Goal: Transaction & Acquisition: Purchase product/service

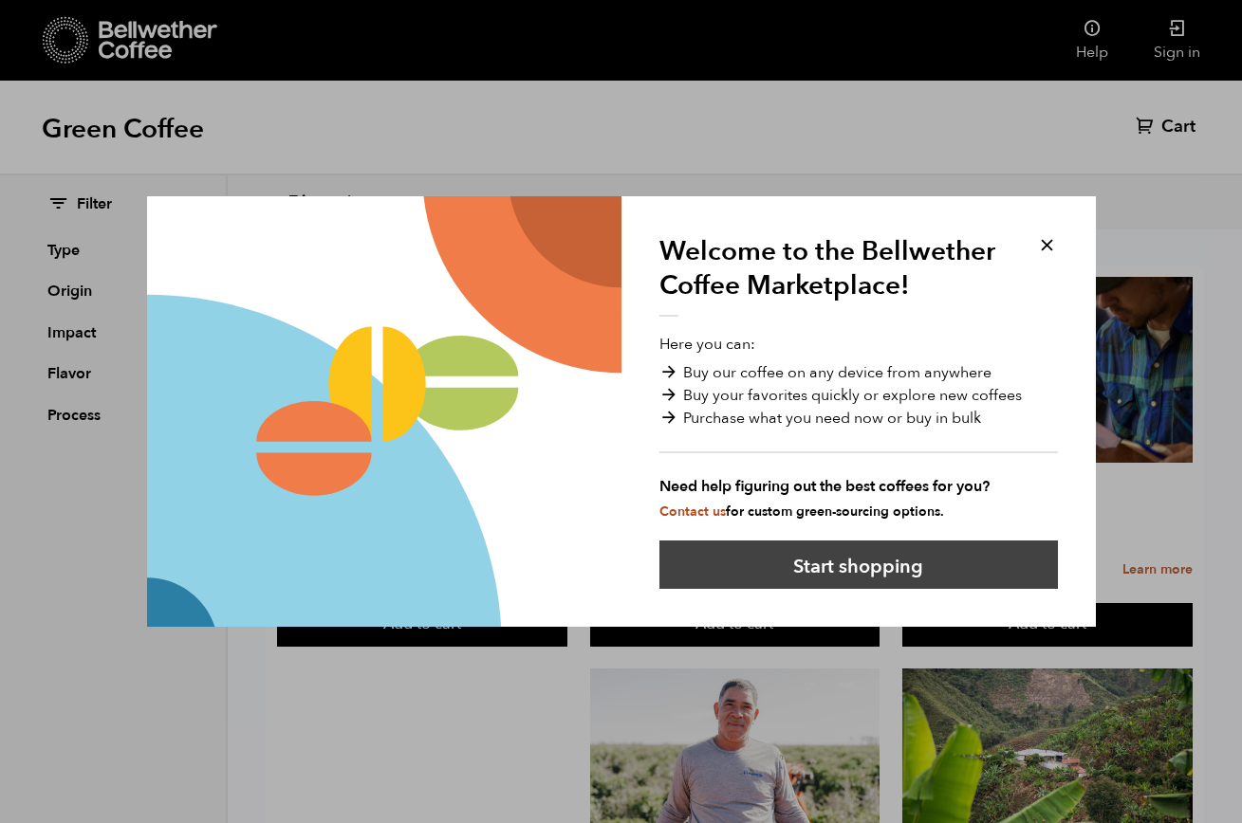
click at [866, 580] on button "Start shopping" at bounding box center [858, 565] width 398 height 48
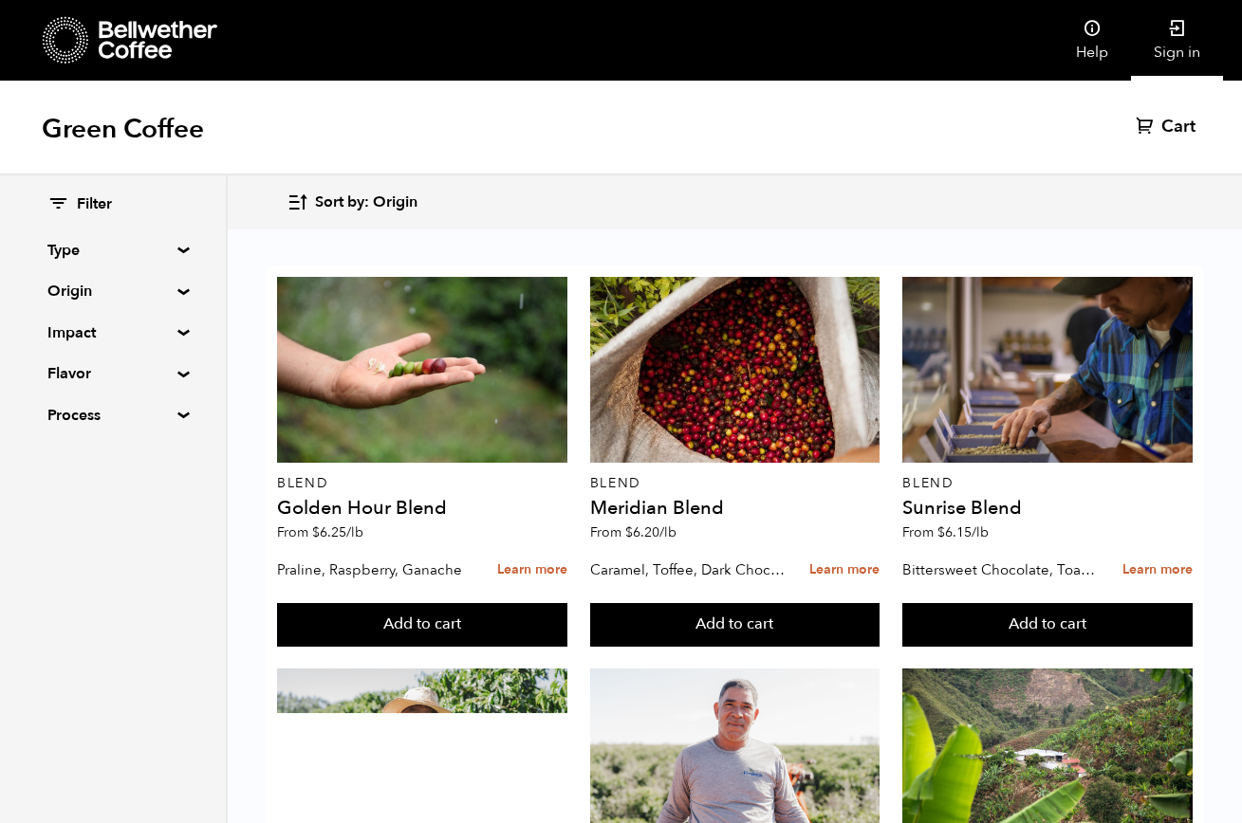
click at [1181, 45] on link "Sign in" at bounding box center [1177, 40] width 92 height 81
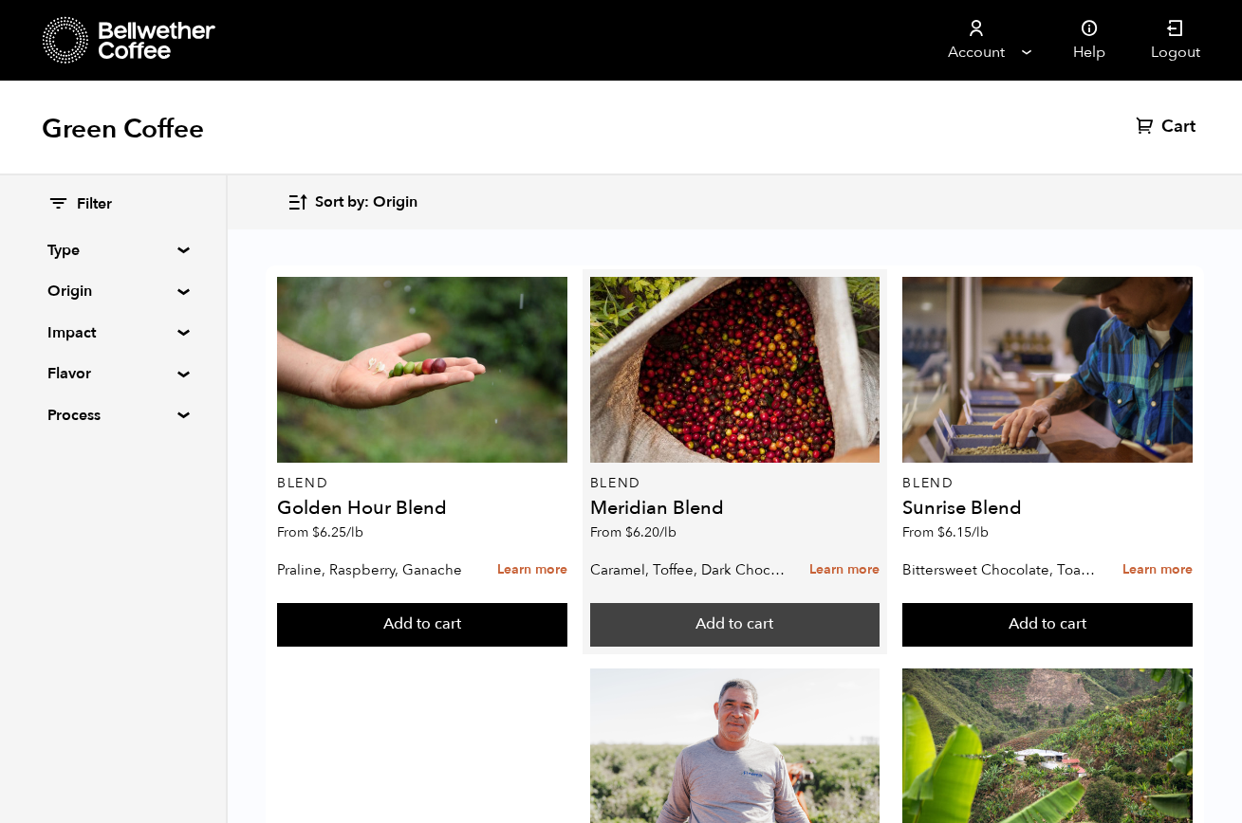
click at [727, 622] on button "Add to cart" at bounding box center [735, 625] width 290 height 44
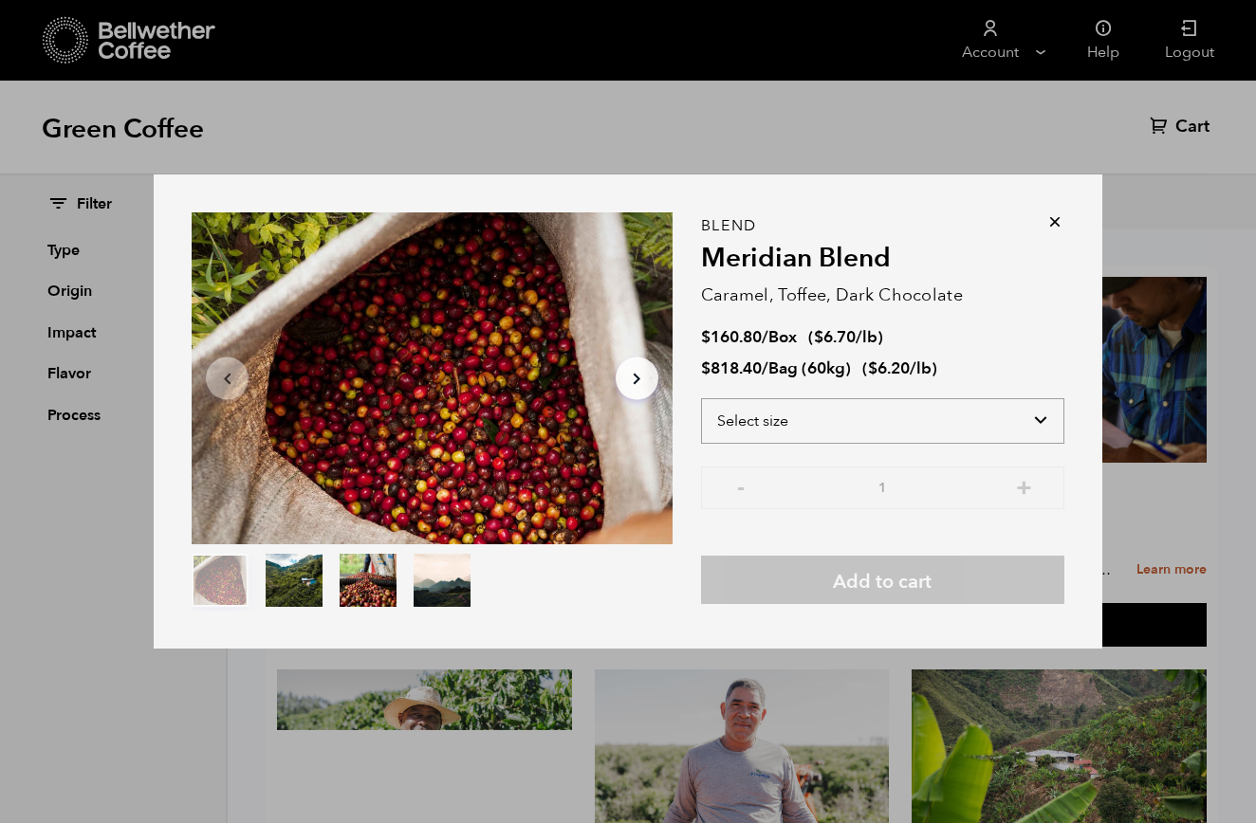
select select "box"
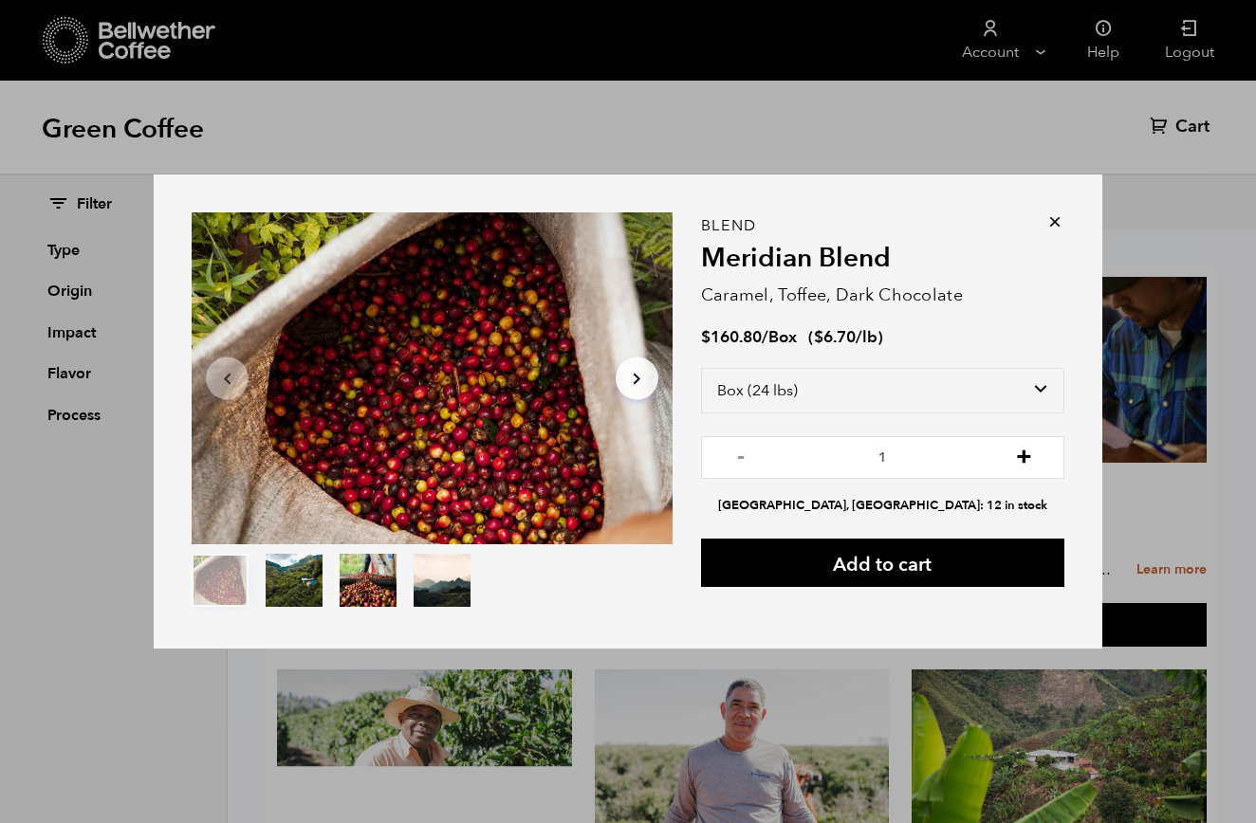
click at [1023, 457] on button "+" at bounding box center [1024, 455] width 24 height 19
type input "2"
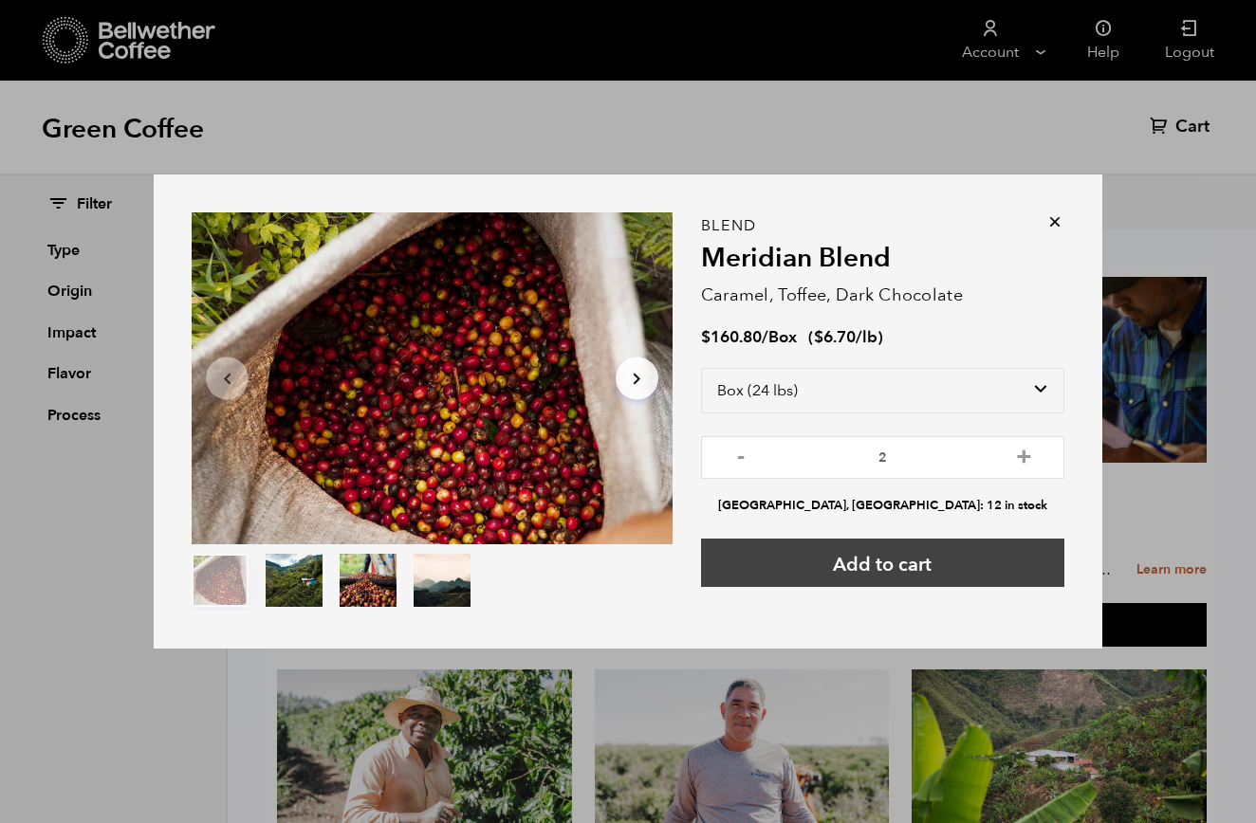
click at [925, 561] on button "Add to cart" at bounding box center [882, 563] width 363 height 48
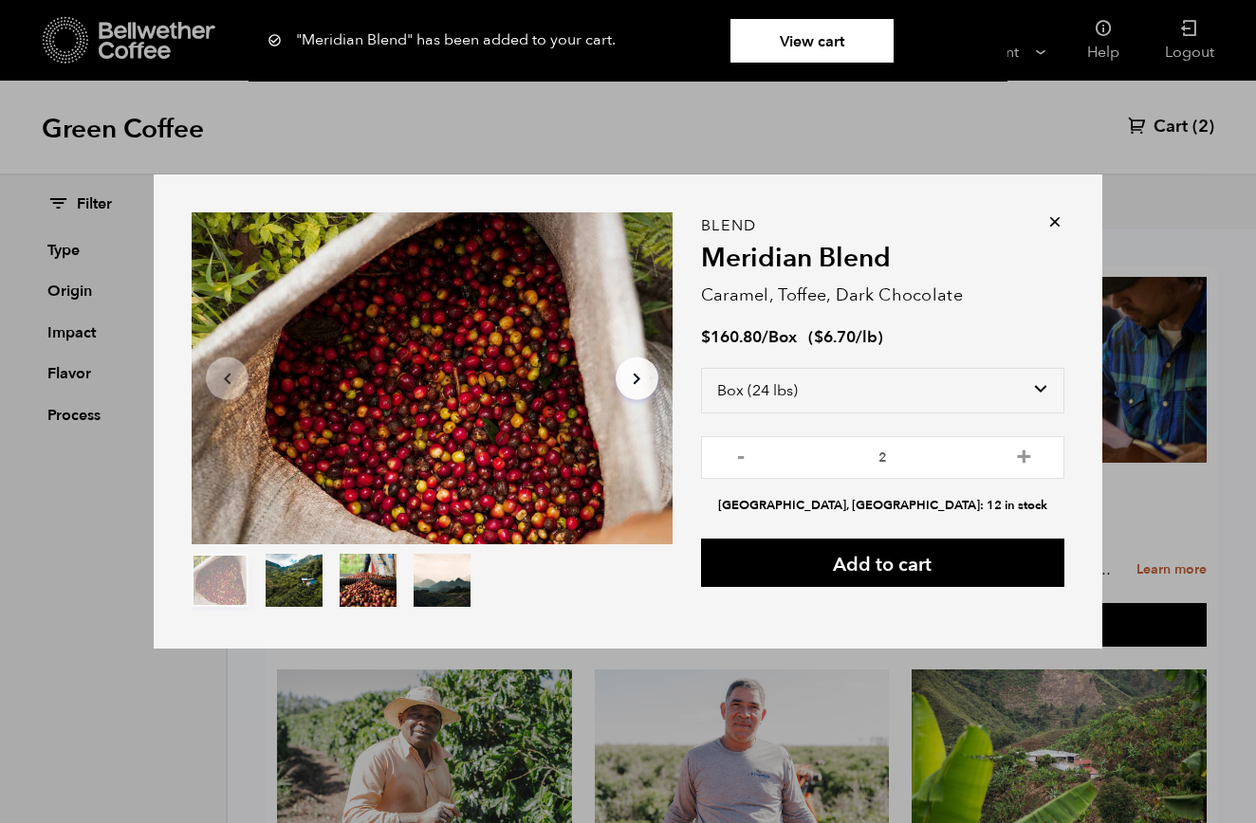
click at [1053, 222] on icon at bounding box center [1054, 221] width 19 height 19
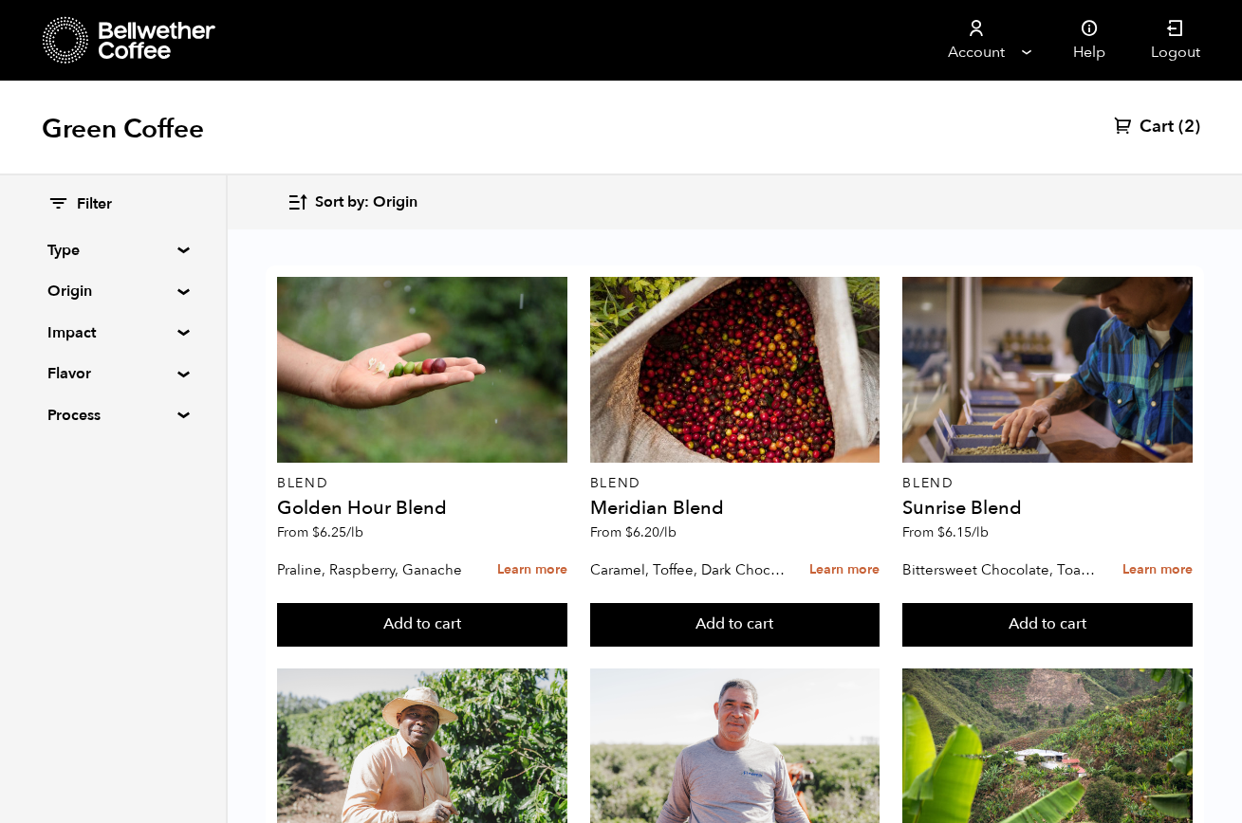
scroll to position [1014, 0]
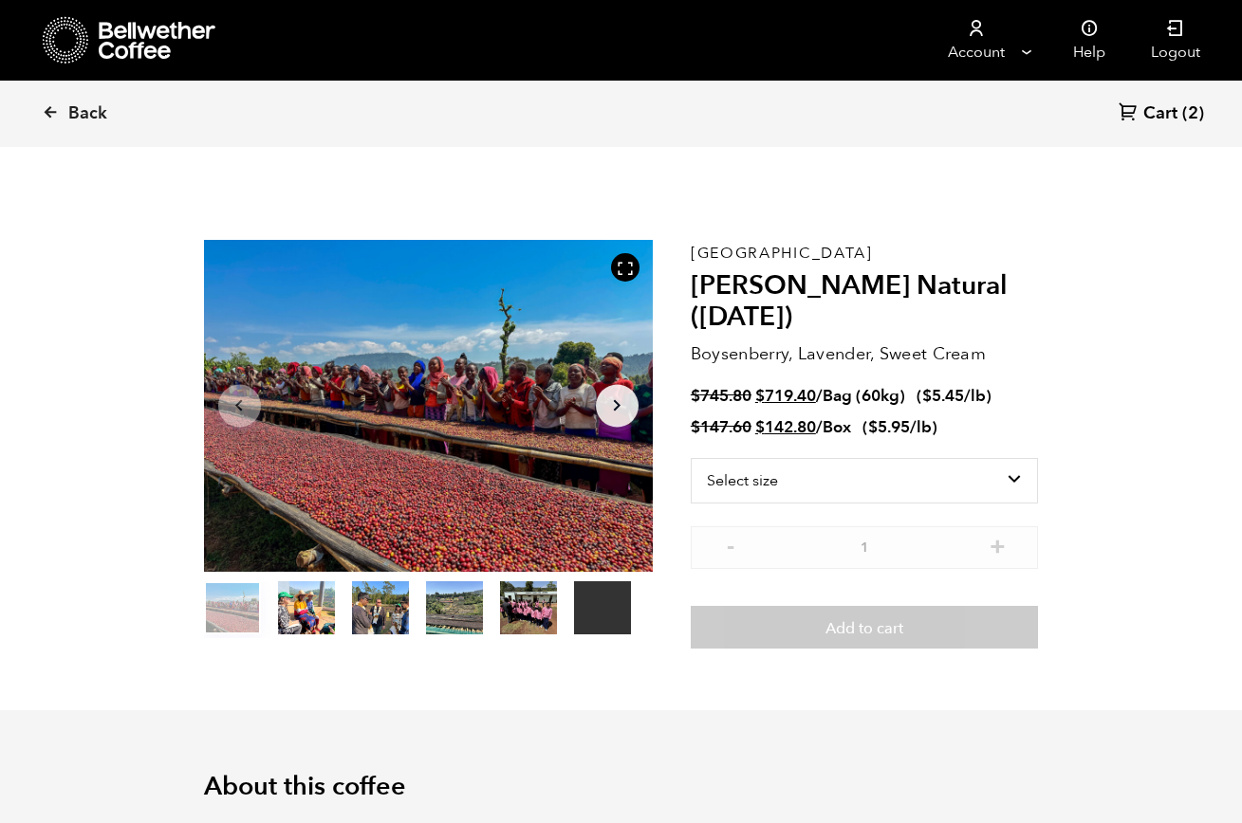
scroll to position [825, 812]
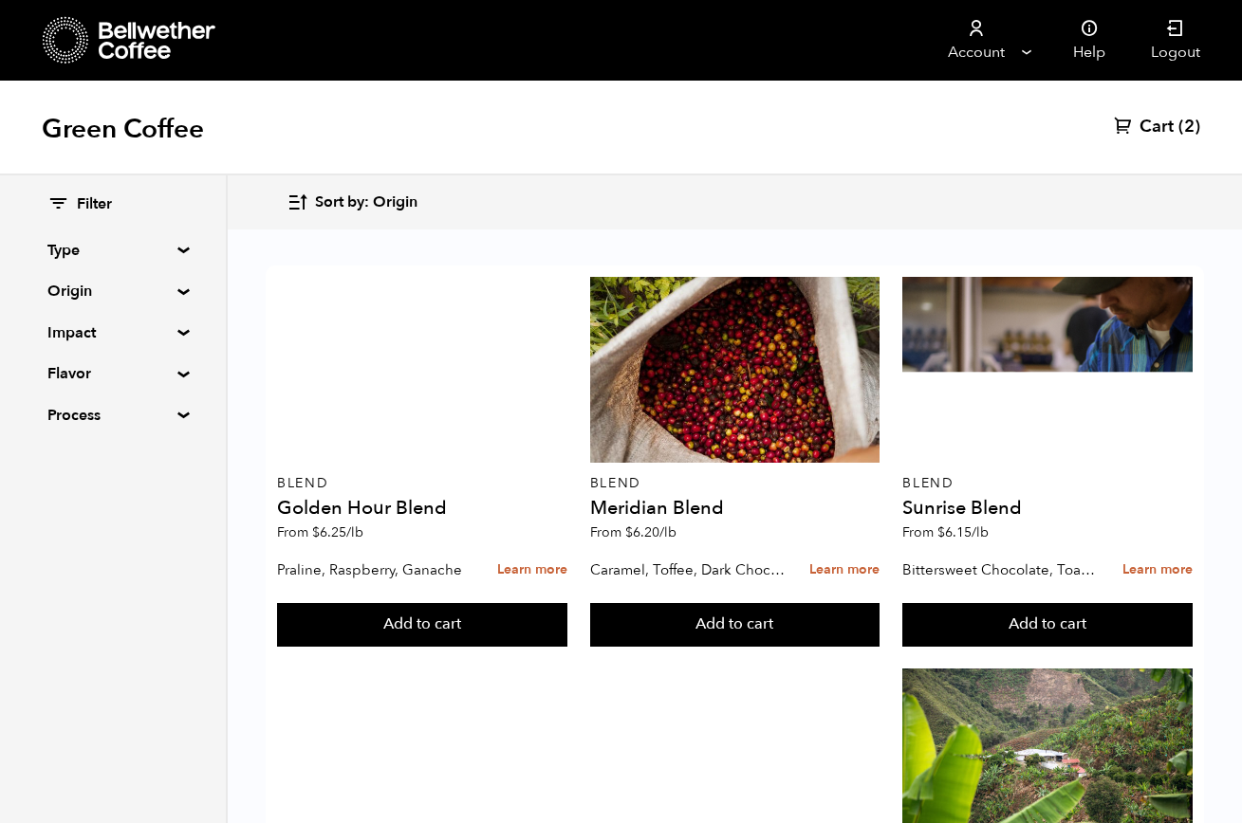
scroll to position [1005, 0]
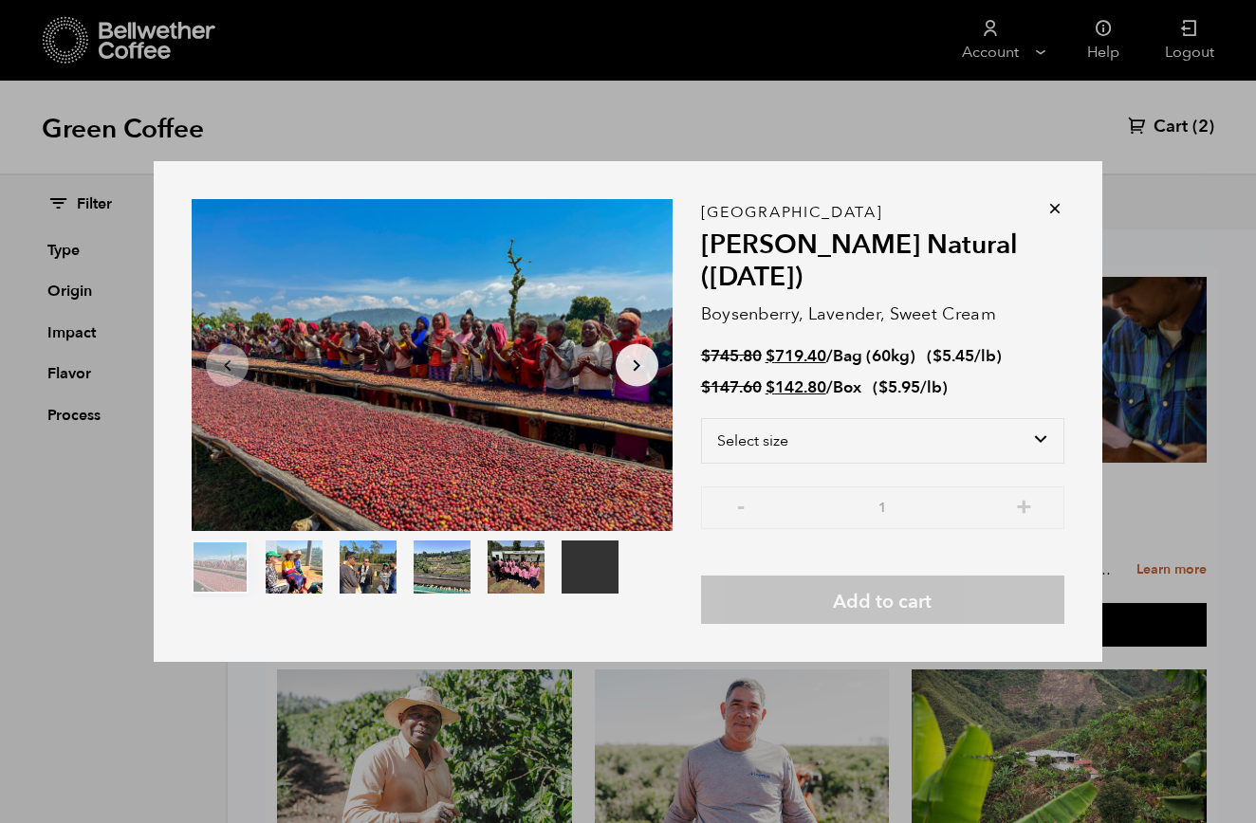
click at [1056, 210] on icon at bounding box center [1054, 208] width 19 height 19
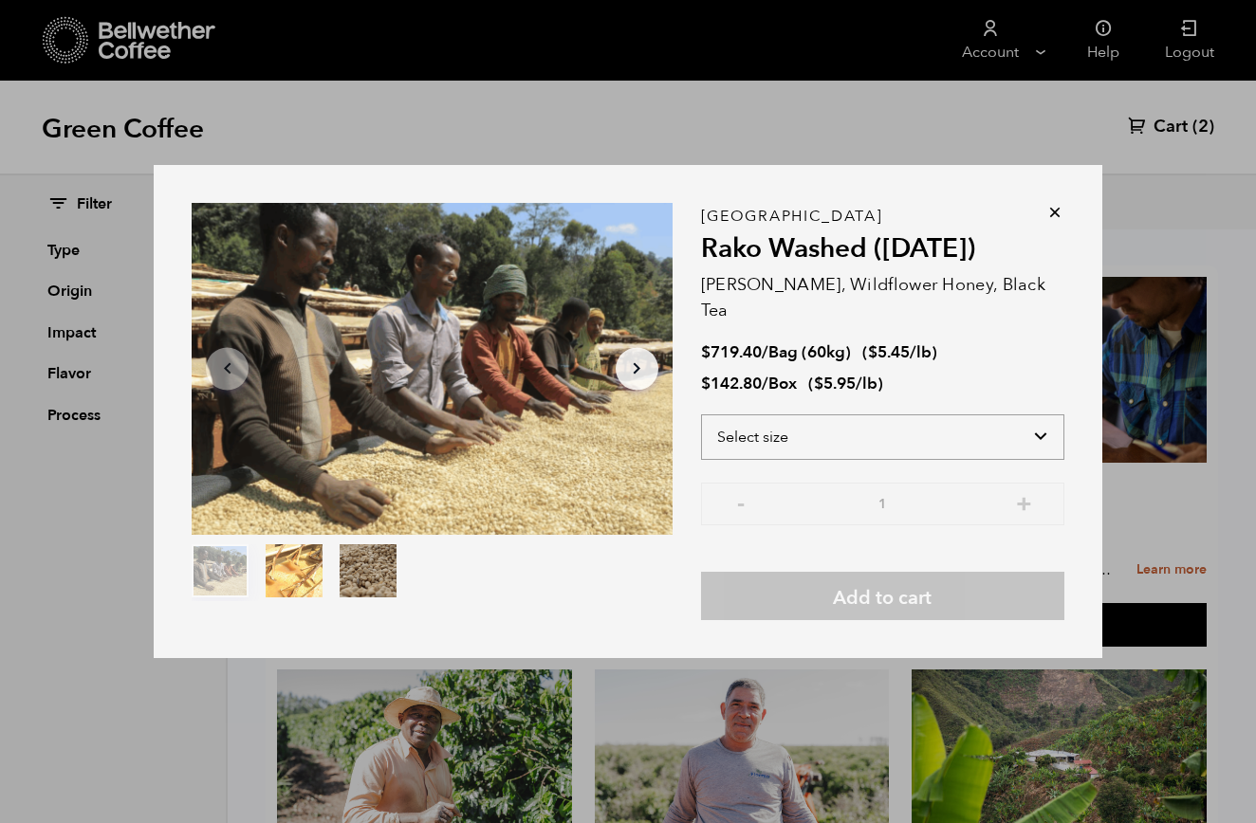
select select "box"
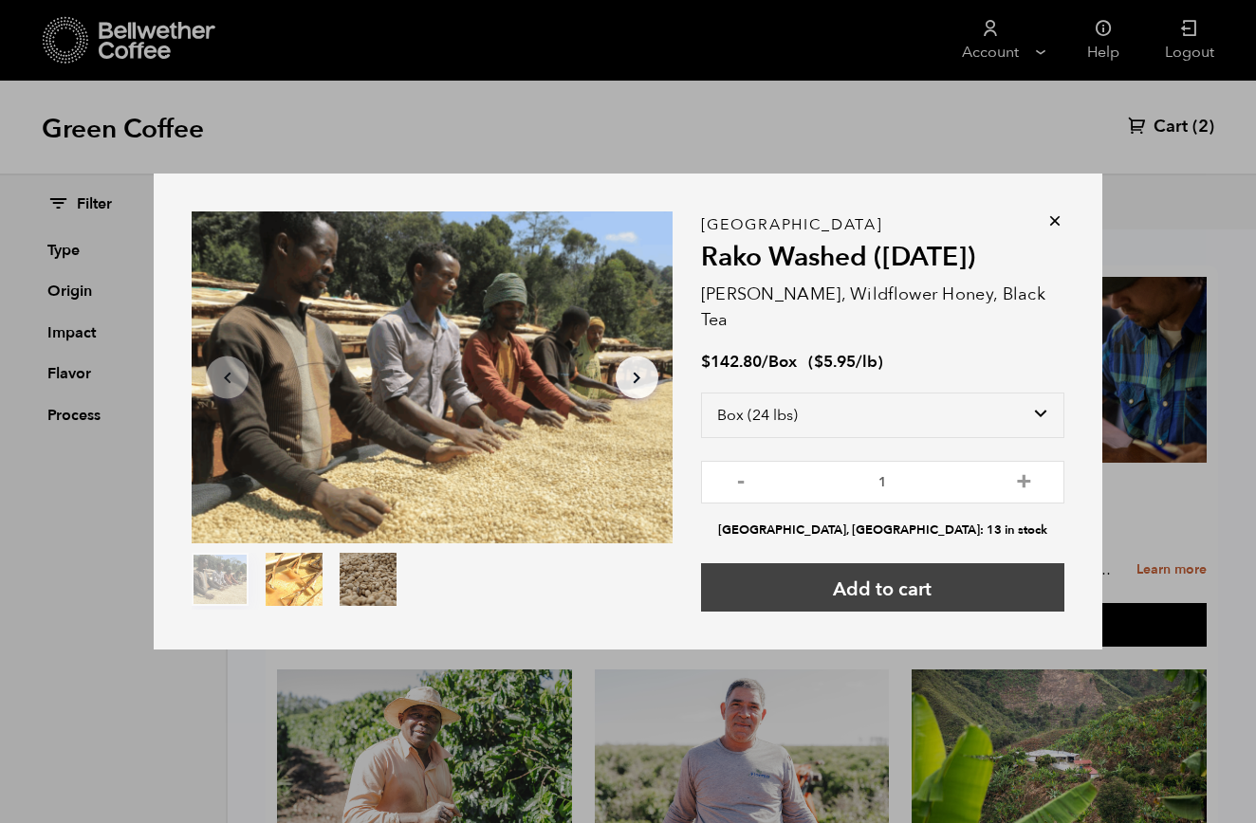
click at [931, 565] on button "Add to cart" at bounding box center [882, 587] width 363 height 48
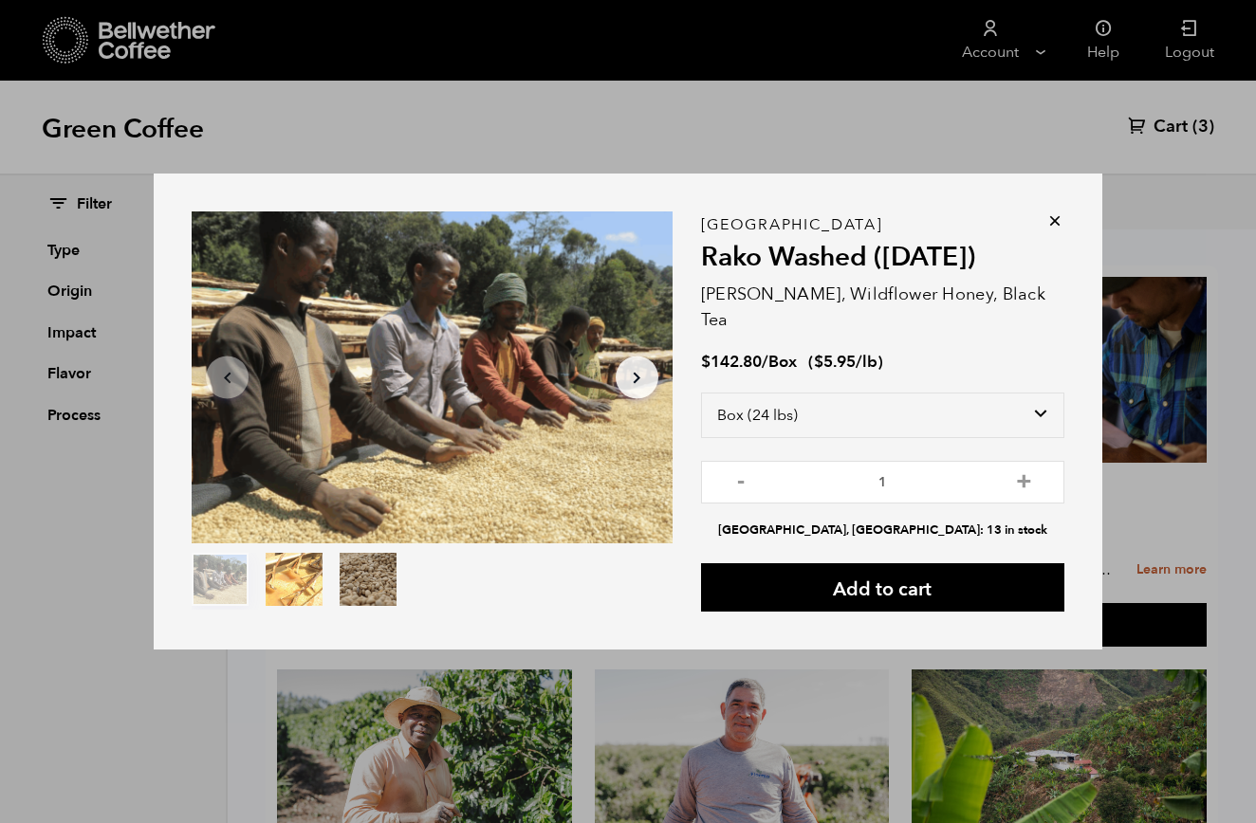
click at [1054, 223] on icon at bounding box center [1054, 221] width 19 height 19
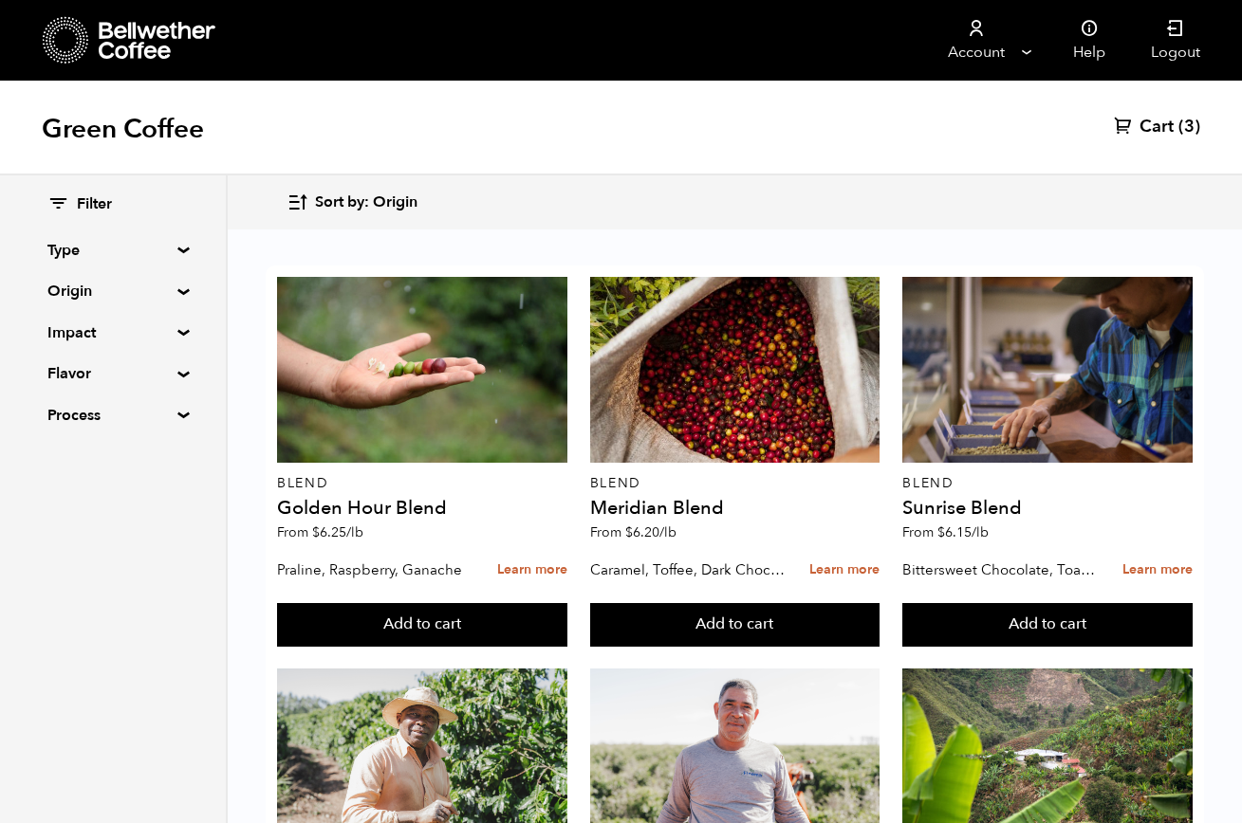
scroll to position [1839, 0]
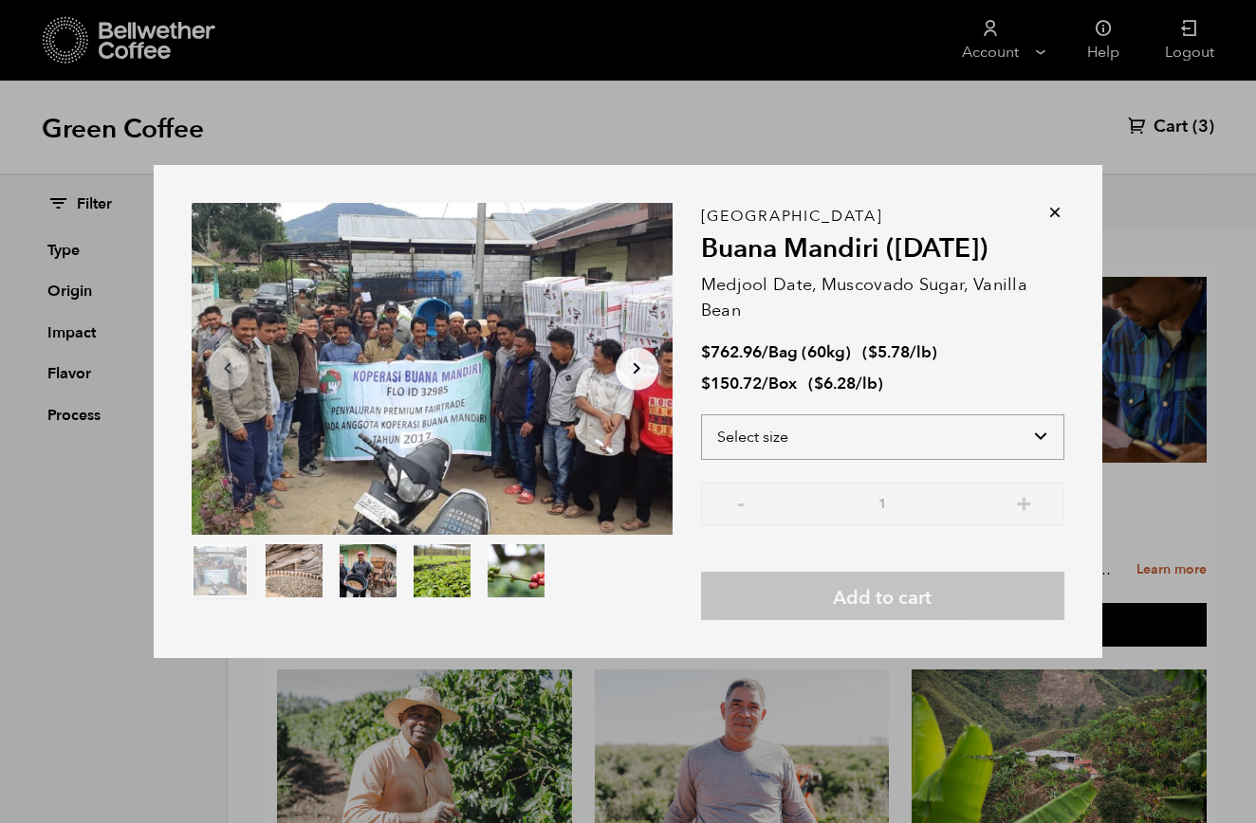
select select "box"
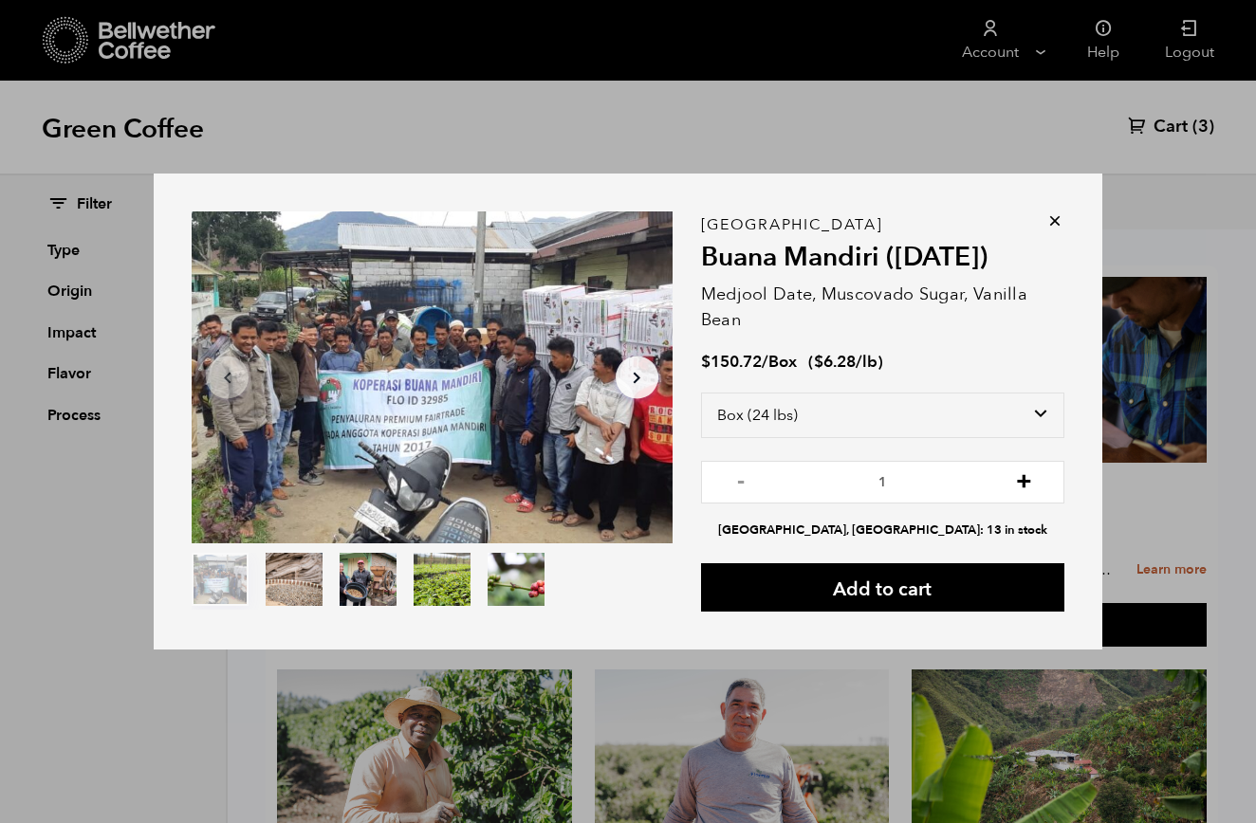
click at [1028, 483] on button "+" at bounding box center [1024, 479] width 24 height 19
type input "2"
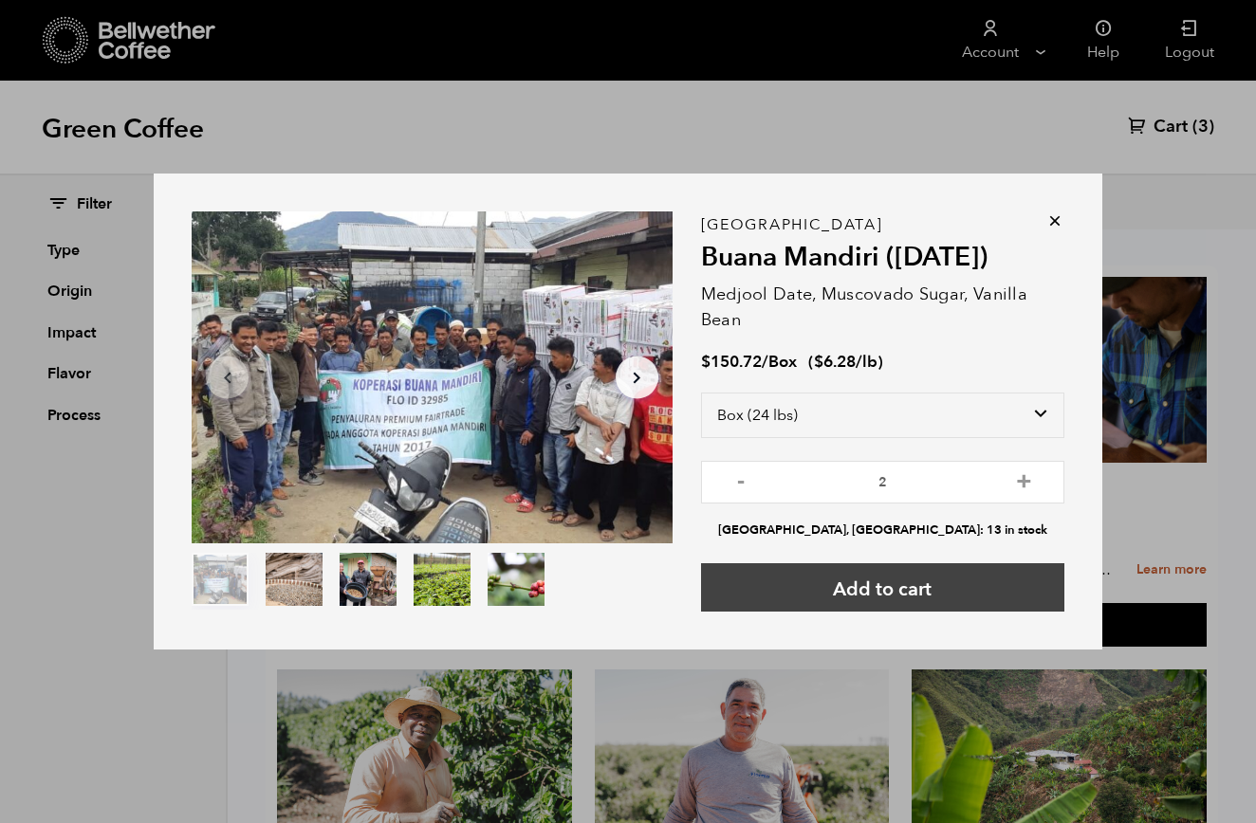
click at [967, 578] on button "Add to cart" at bounding box center [882, 587] width 363 height 48
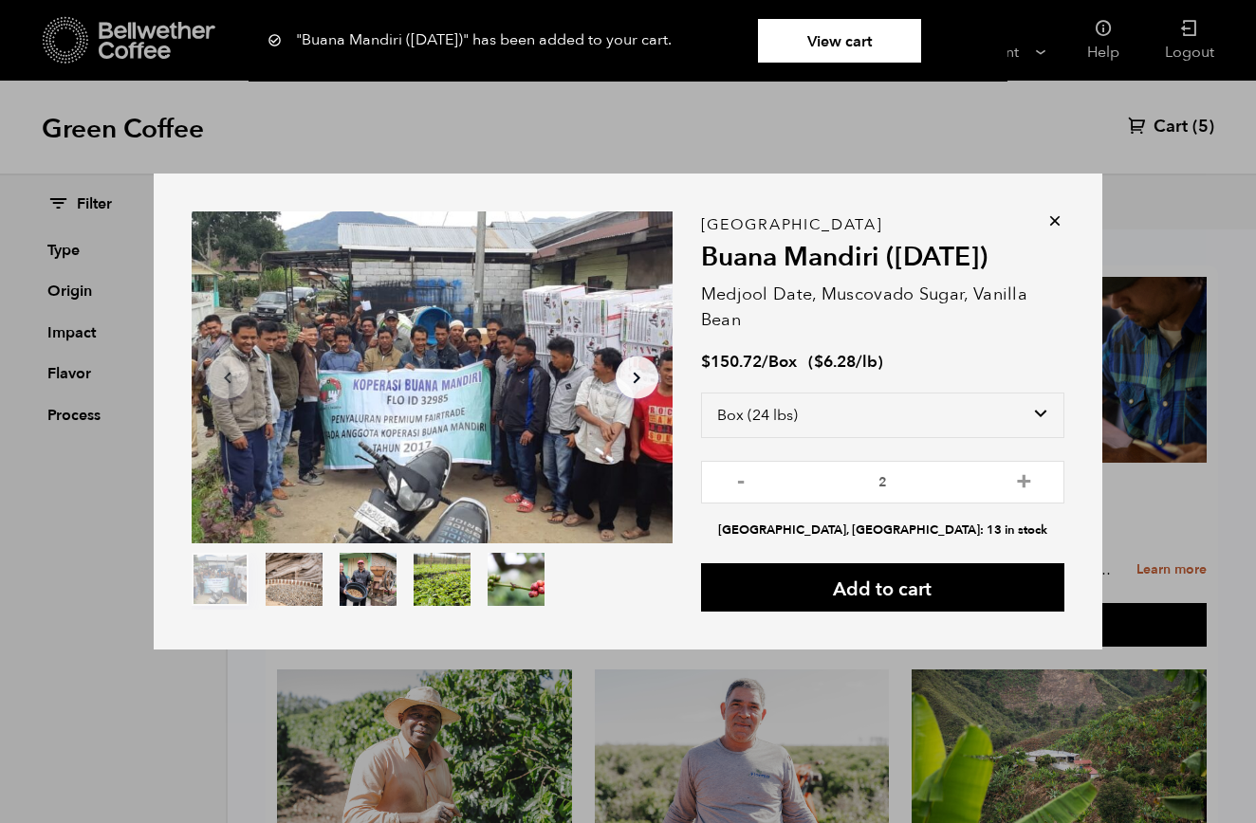
click at [1057, 220] on icon at bounding box center [1054, 221] width 19 height 19
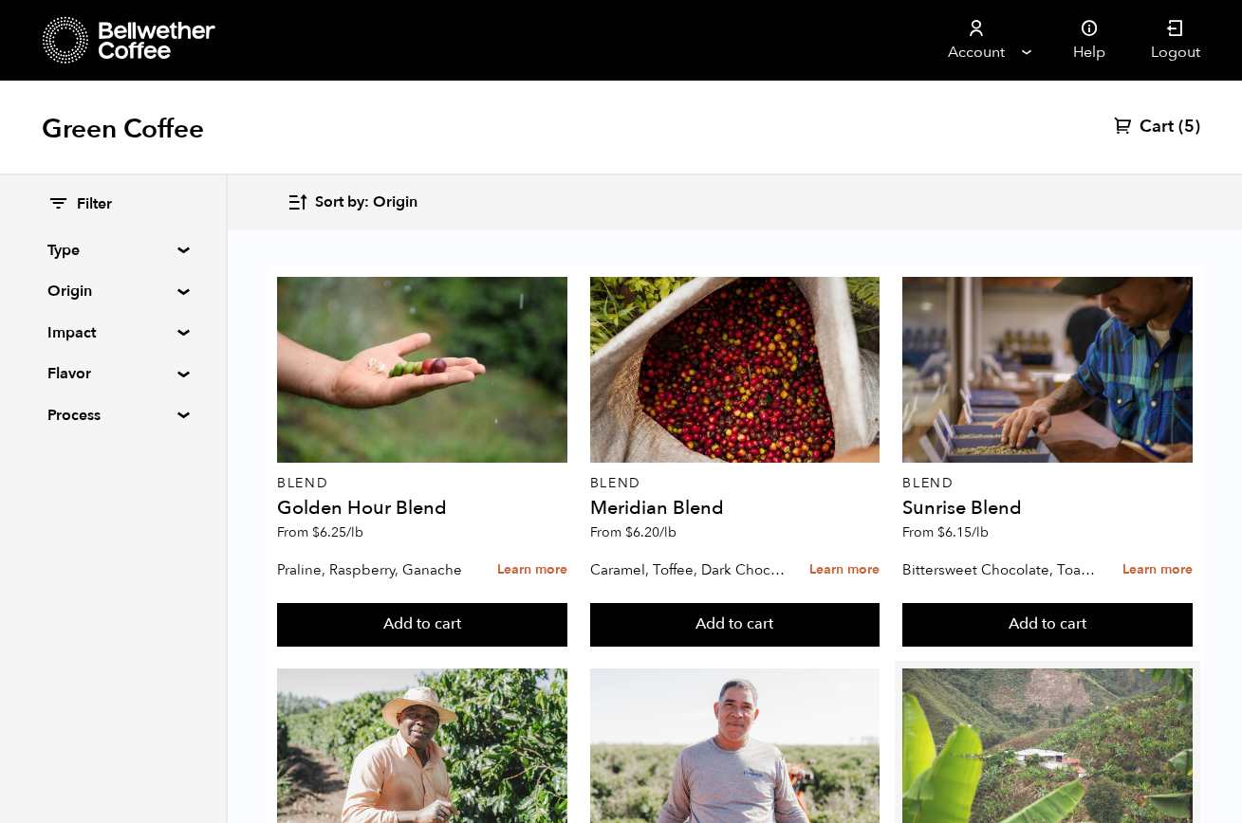
scroll to position [0, 0]
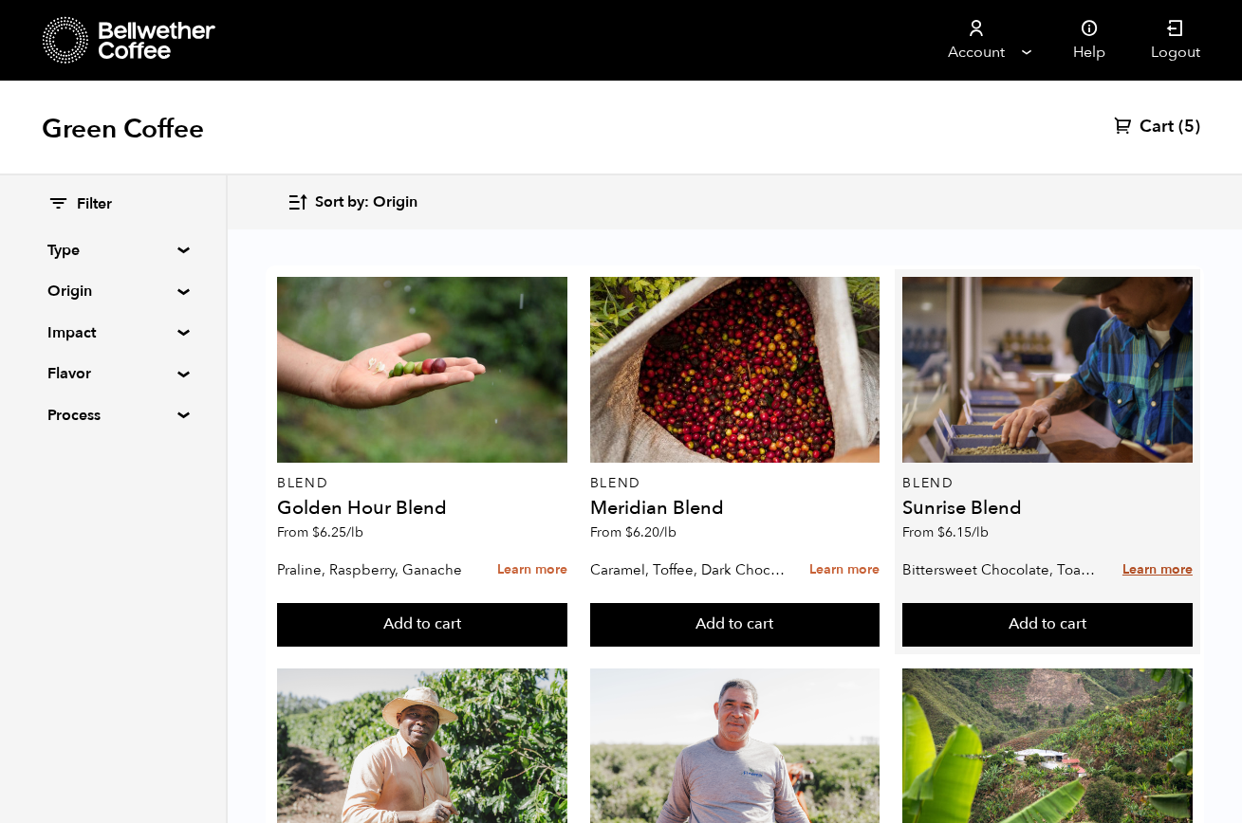
click at [1142, 568] on link "Learn more" at bounding box center [1157, 570] width 70 height 41
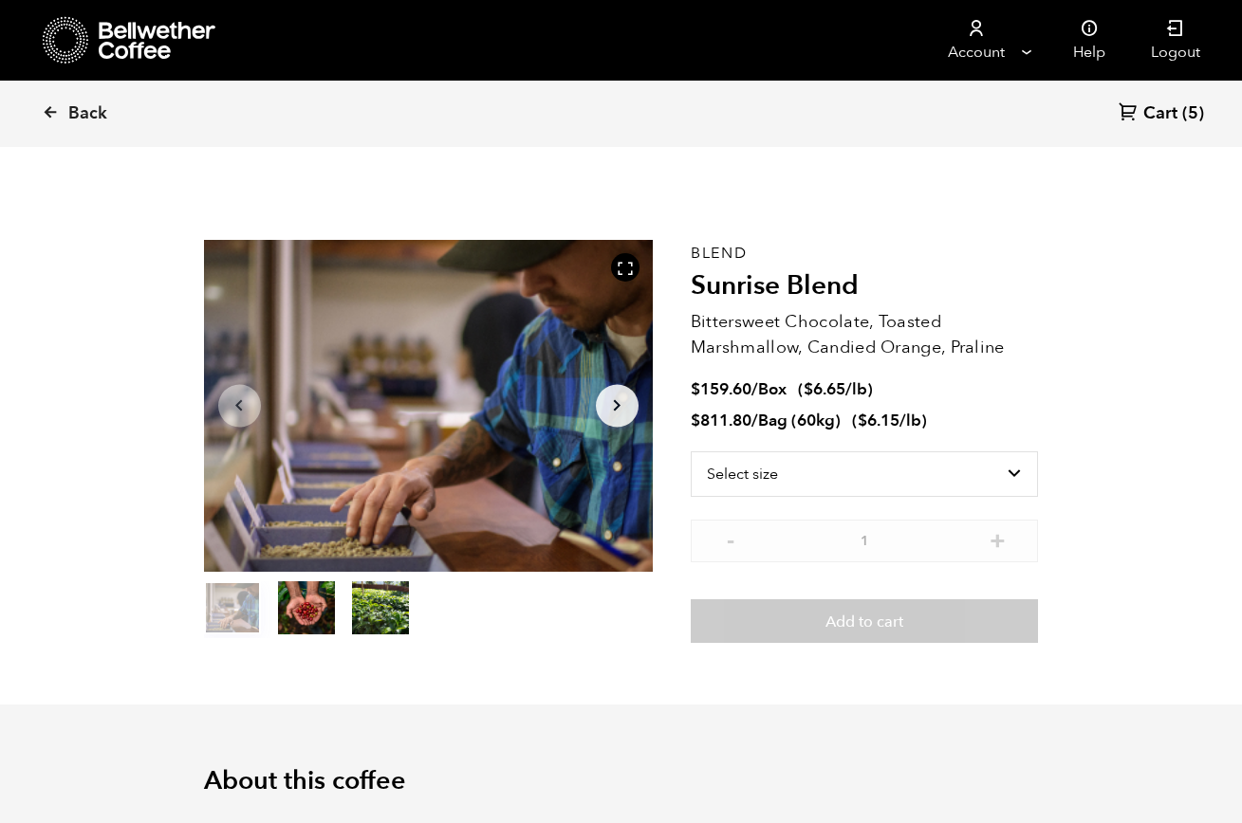
scroll to position [825, 812]
click at [78, 116] on span "Back" at bounding box center [87, 113] width 39 height 23
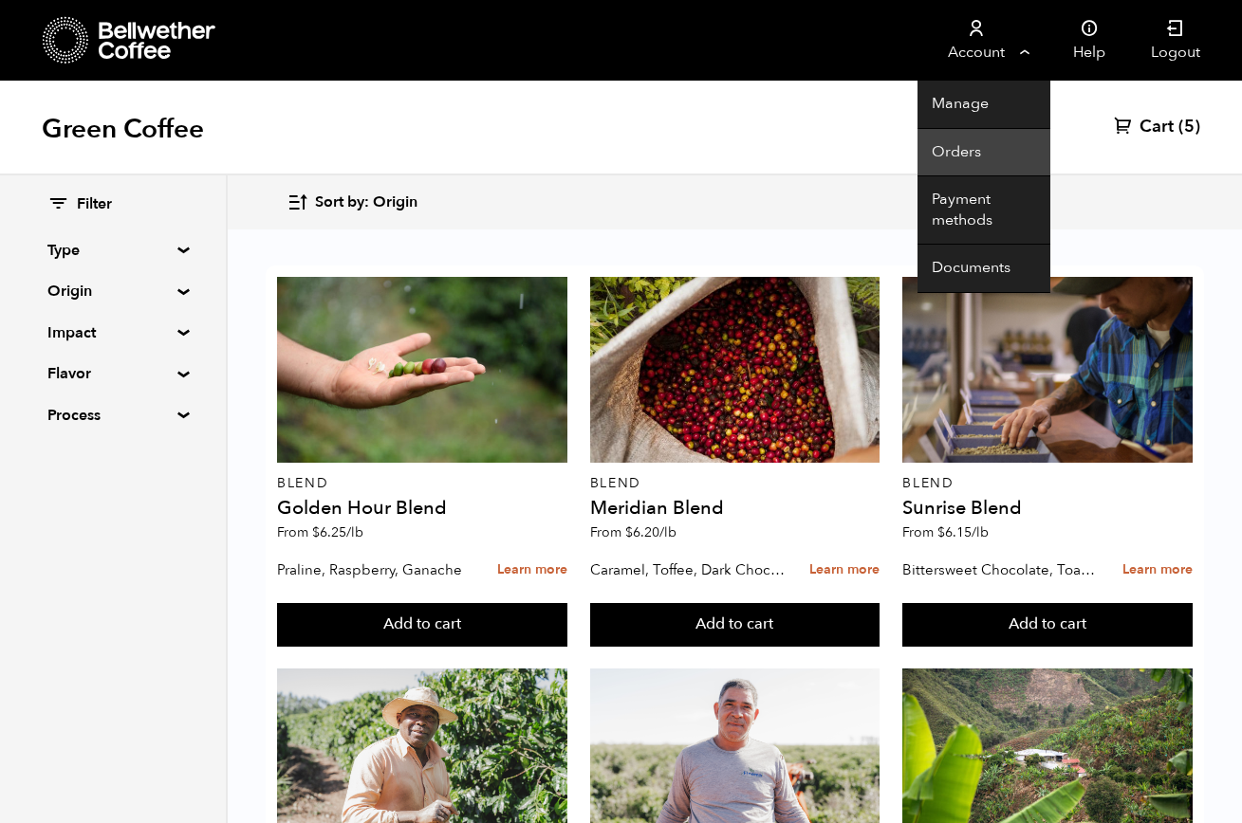
click at [953, 151] on link "Orders" at bounding box center [983, 153] width 133 height 48
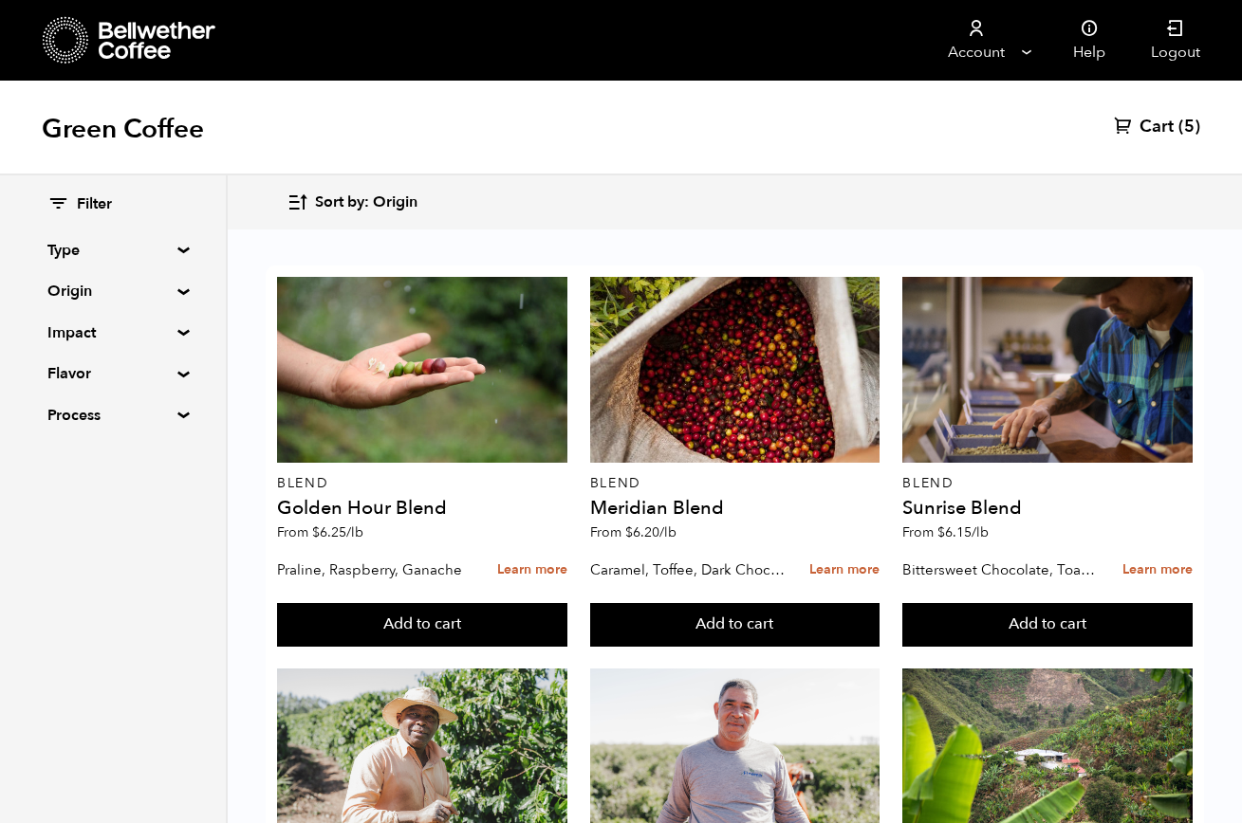
click at [175, 253] on summary "Type" at bounding box center [112, 250] width 131 height 23
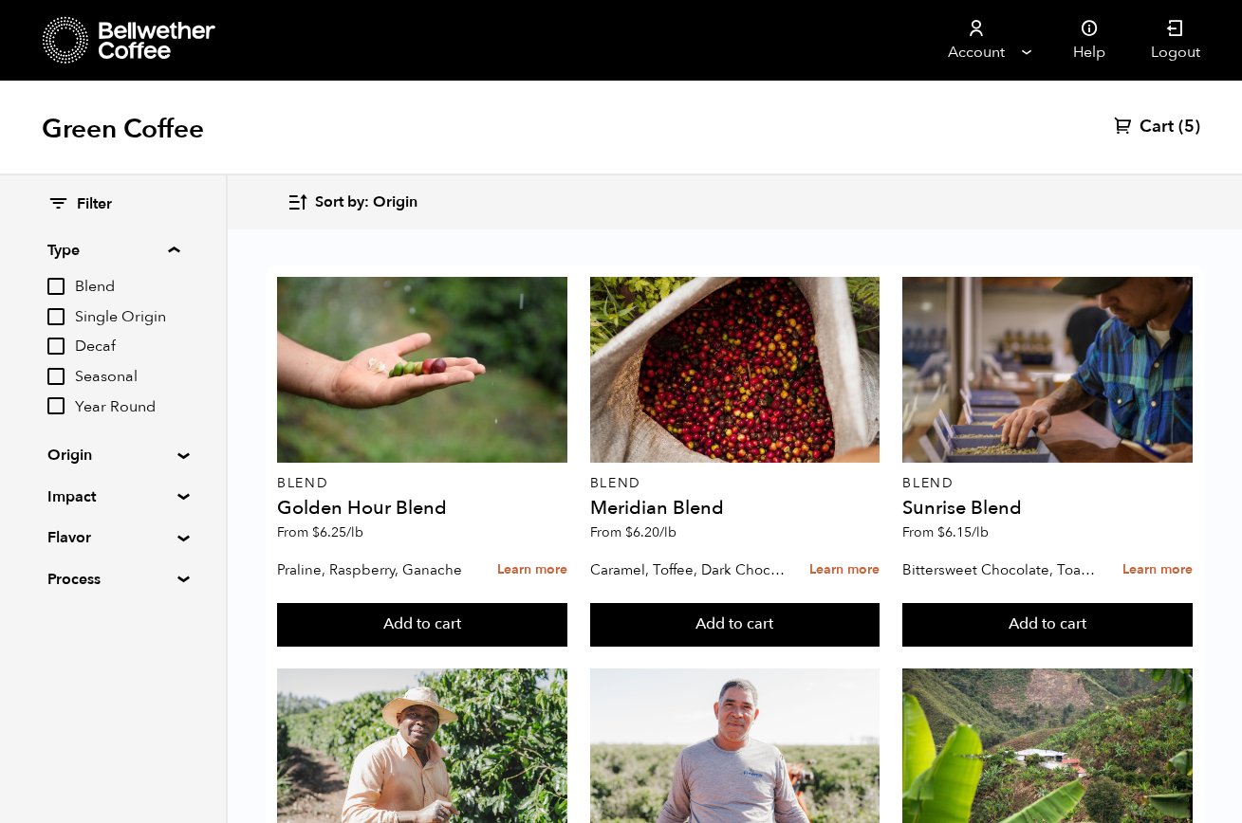
click at [89, 452] on summary "Origin" at bounding box center [112, 455] width 131 height 23
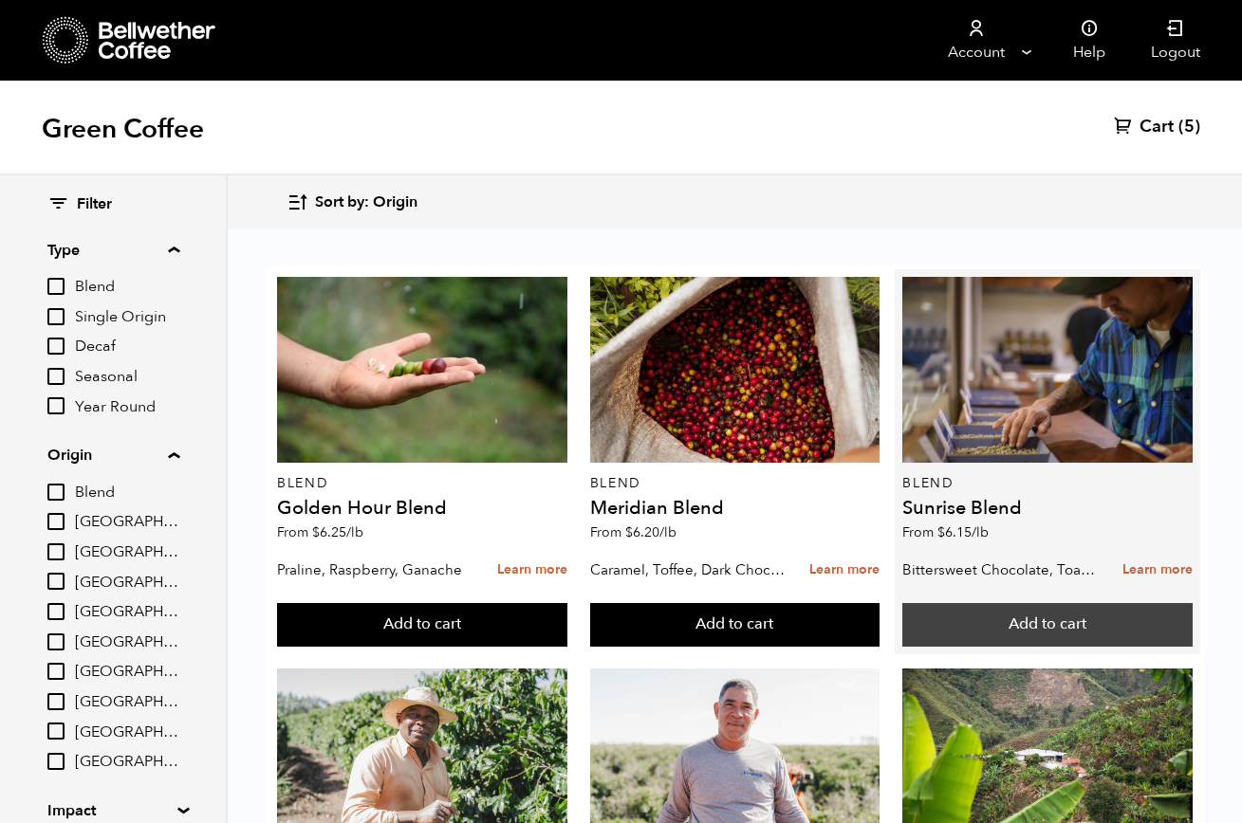
click at [996, 619] on button "Add to cart" at bounding box center [1047, 625] width 290 height 44
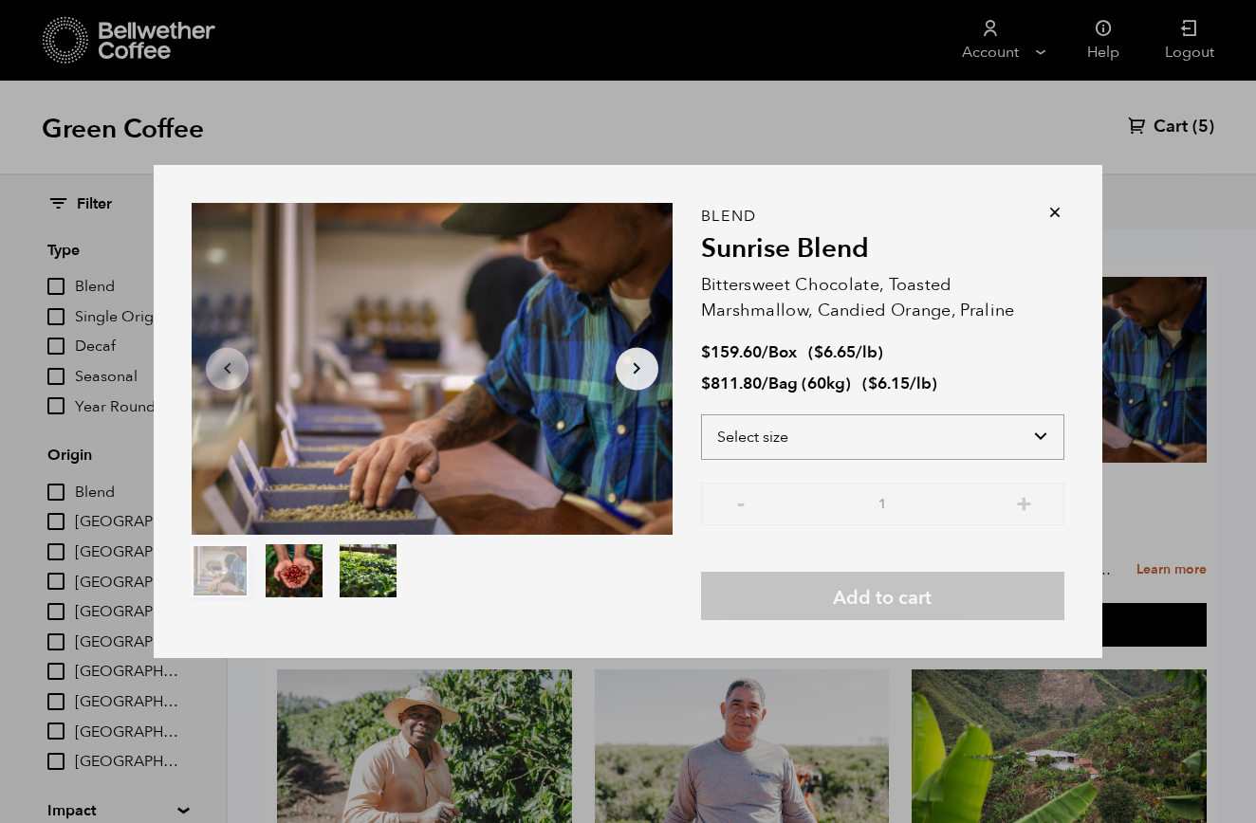
select select "box"
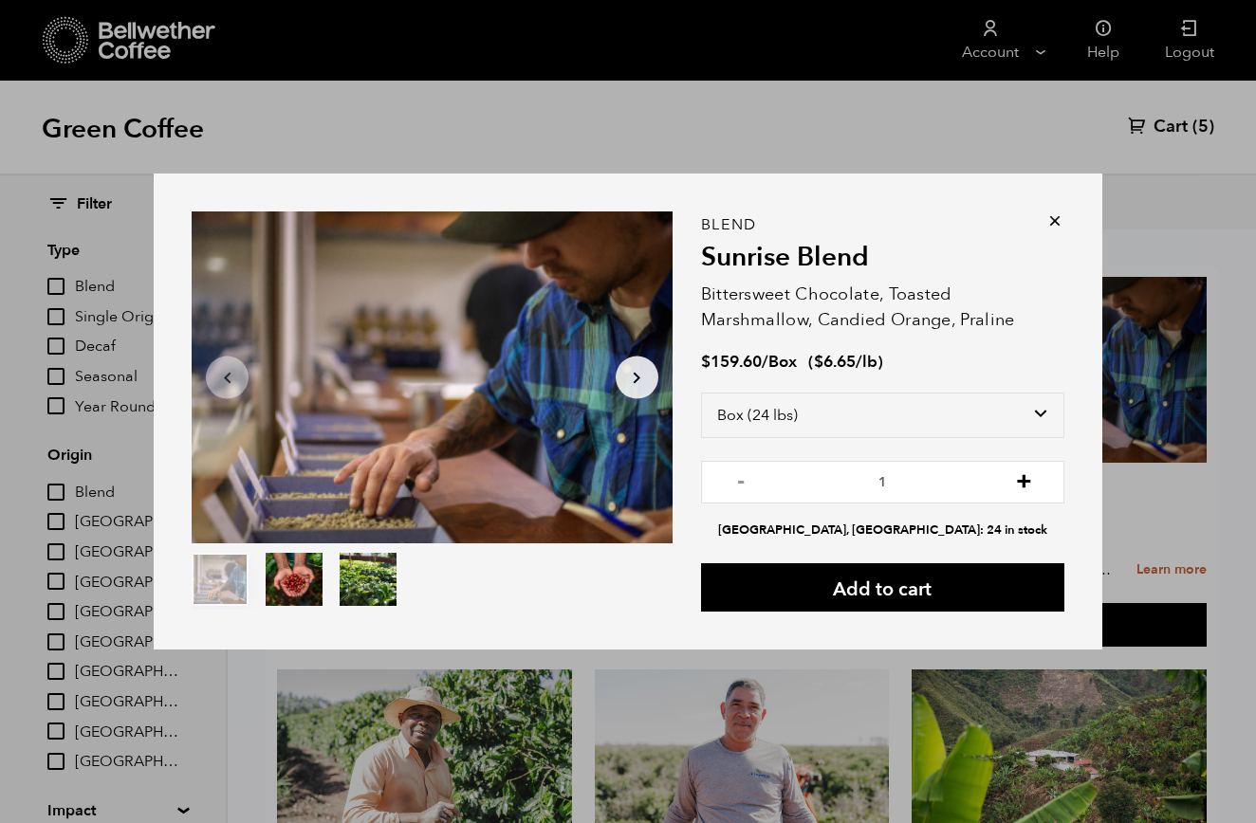
click at [1024, 486] on button "+" at bounding box center [1024, 479] width 24 height 19
type input "2"
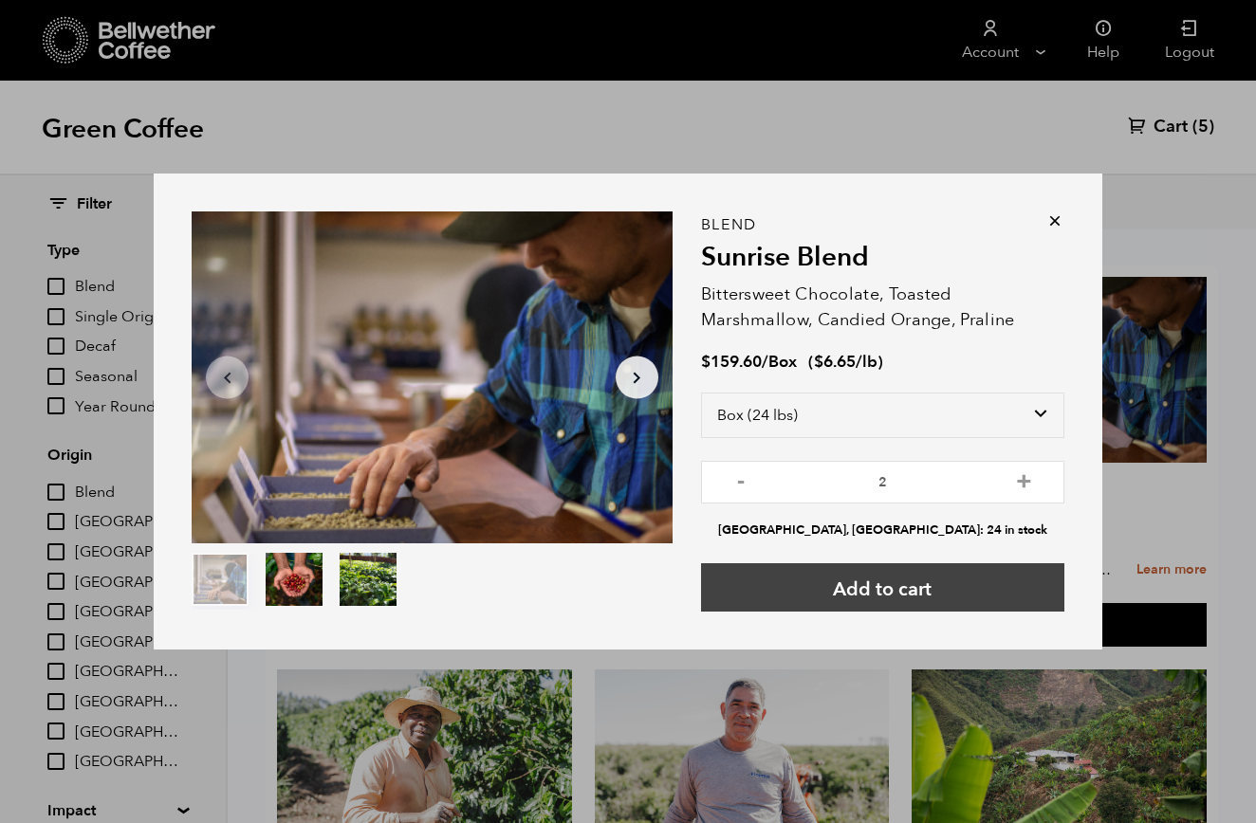
click at [817, 586] on button "Add to cart" at bounding box center [882, 587] width 363 height 48
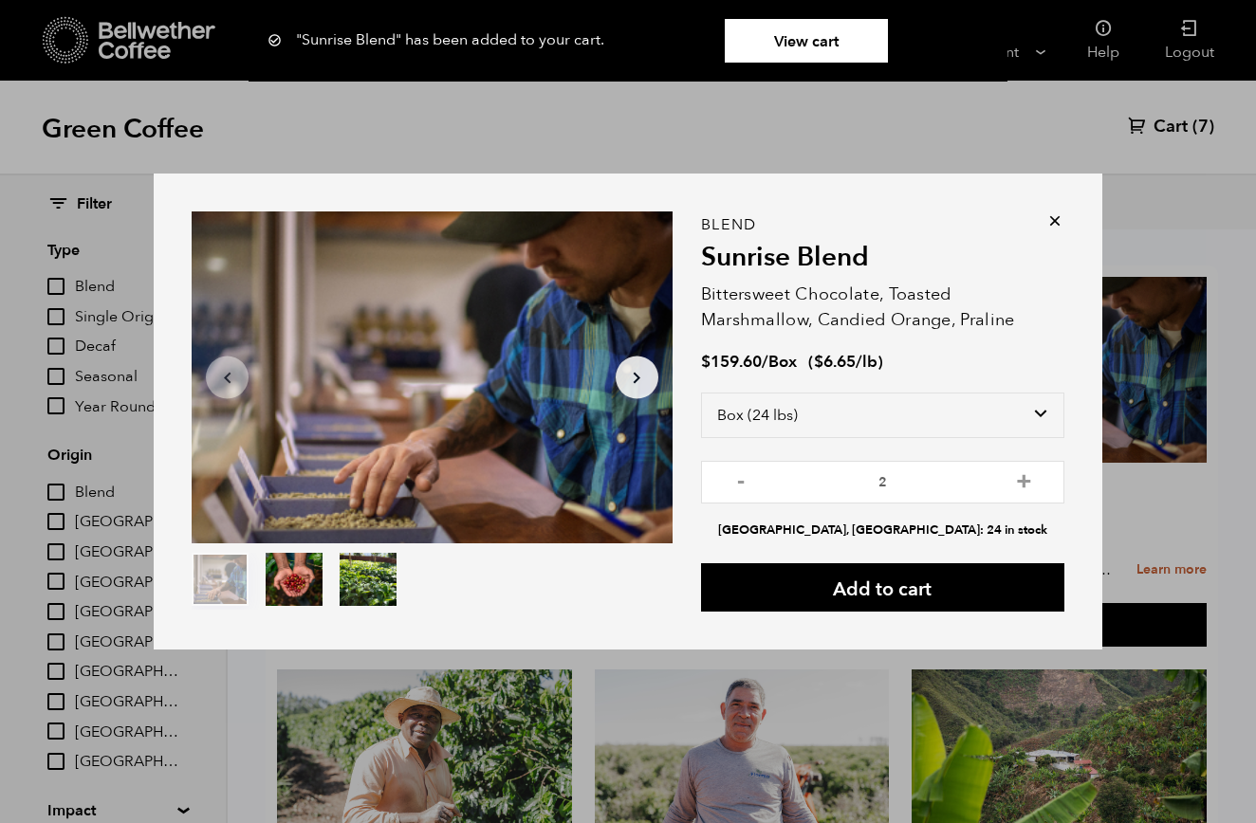
click at [1056, 228] on icon at bounding box center [1054, 221] width 19 height 19
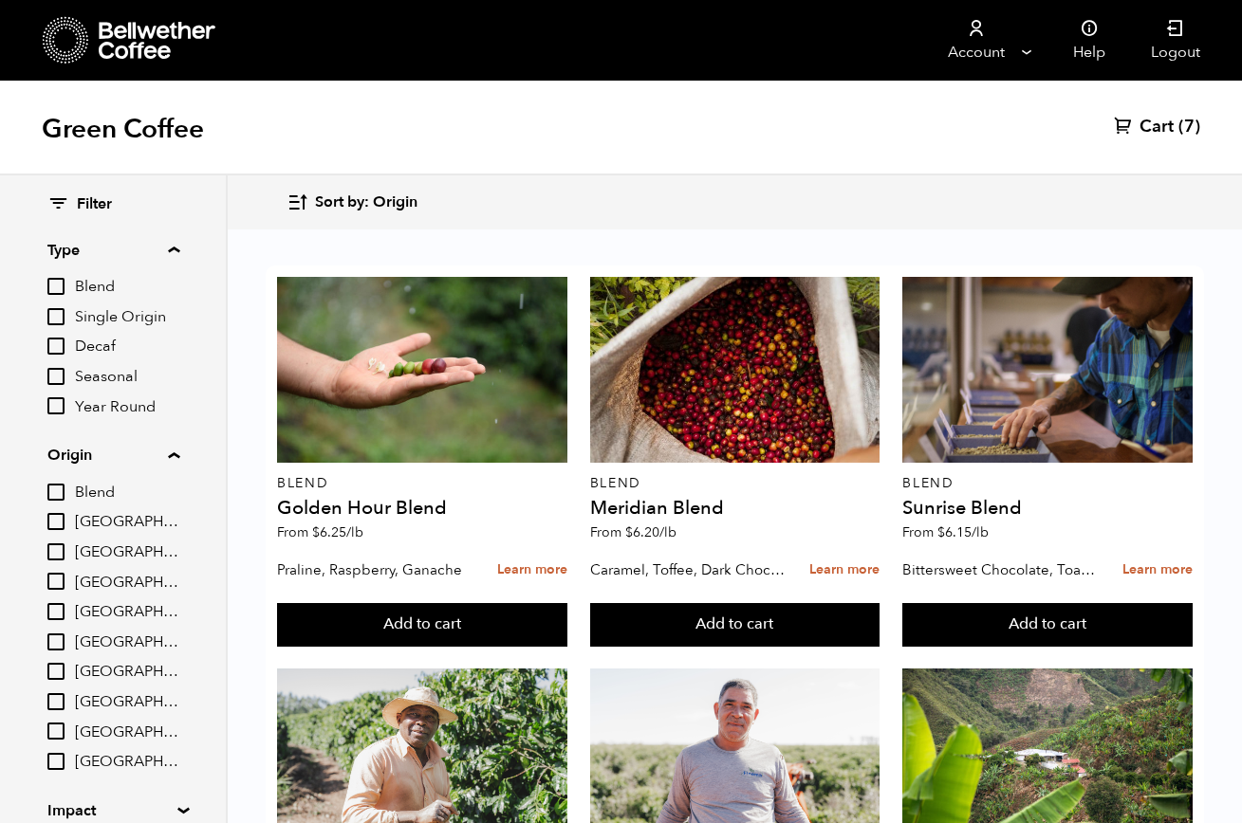
click at [1170, 127] on span "Cart" at bounding box center [1156, 127] width 34 height 23
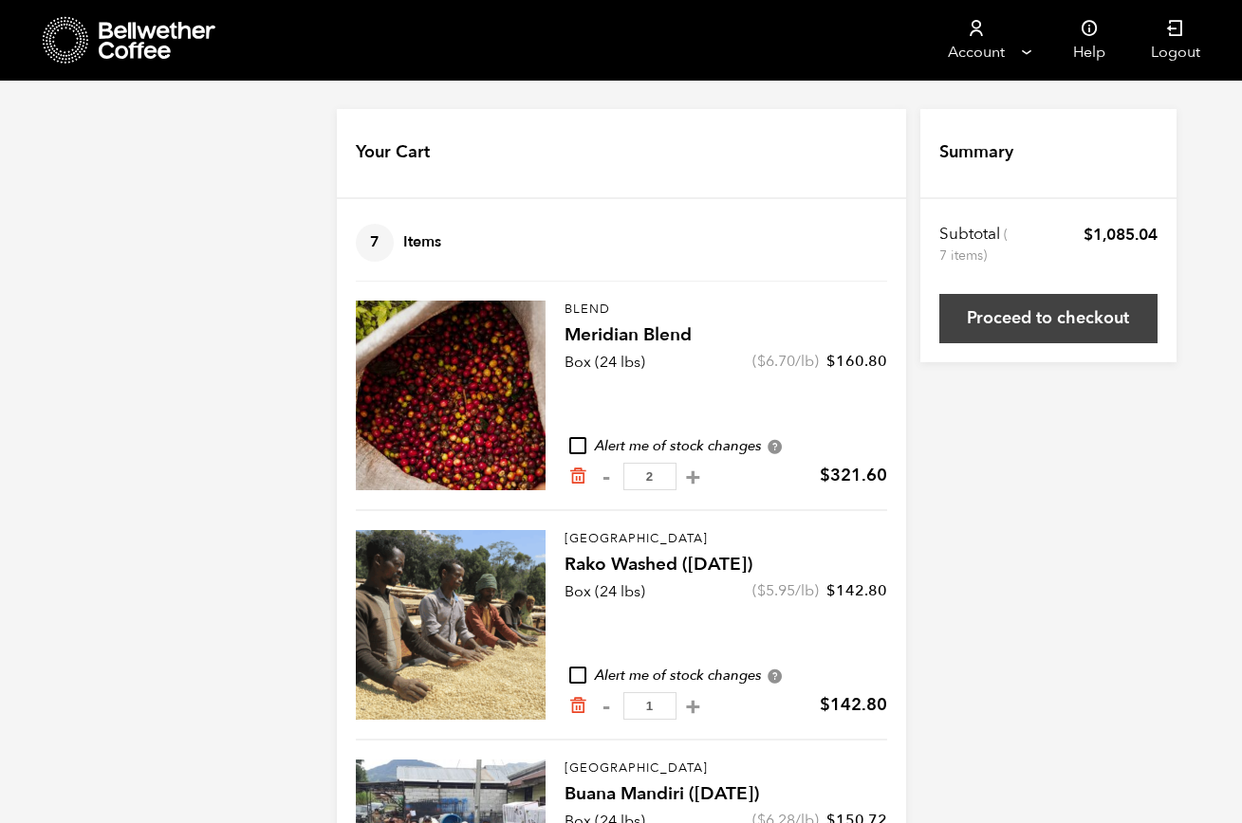
click at [1028, 323] on link "Proceed to checkout" at bounding box center [1048, 318] width 218 height 49
